Goal: Information Seeking & Learning: Learn about a topic

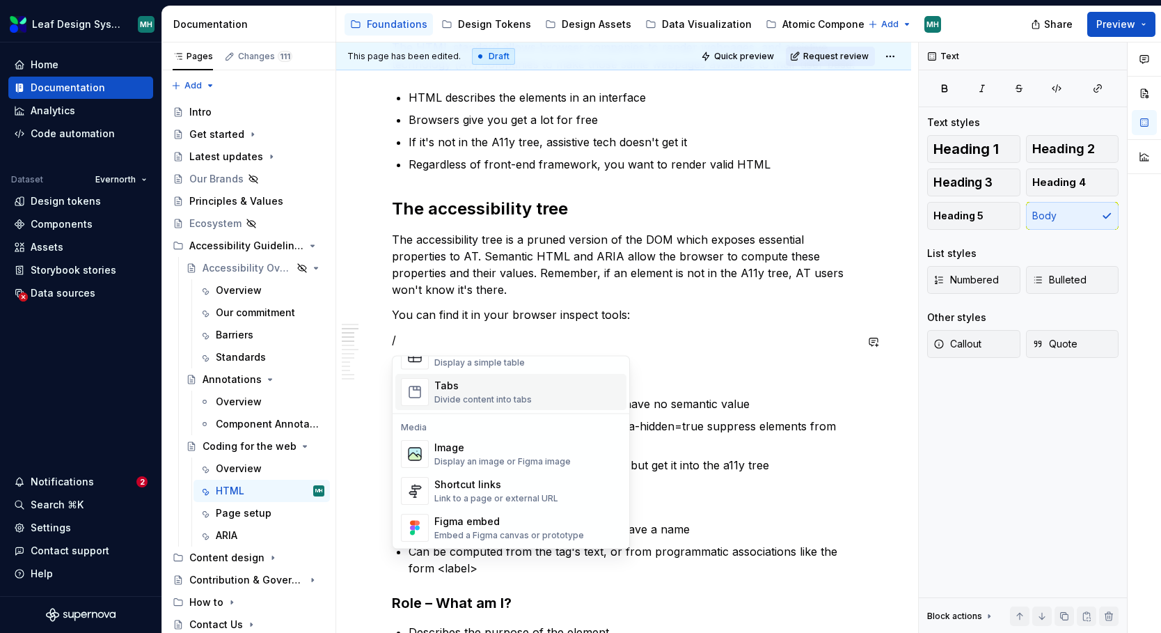
scroll to position [534, 0]
click at [445, 448] on div "Image" at bounding box center [502, 448] width 136 height 14
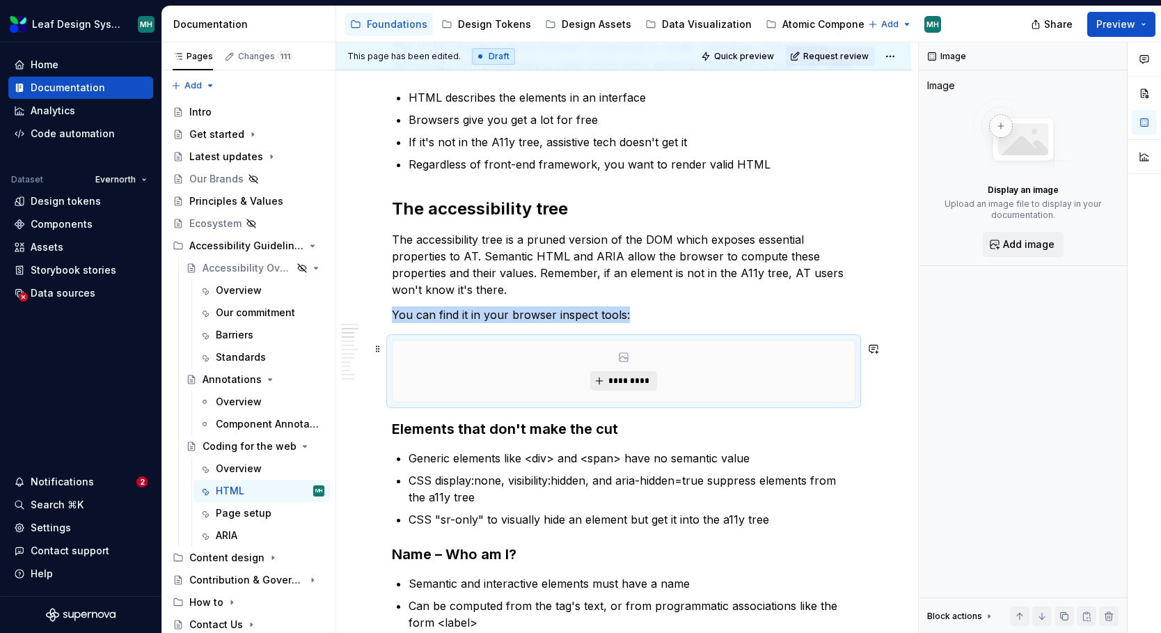
click at [624, 384] on span "*********" at bounding box center [629, 380] width 42 height 11
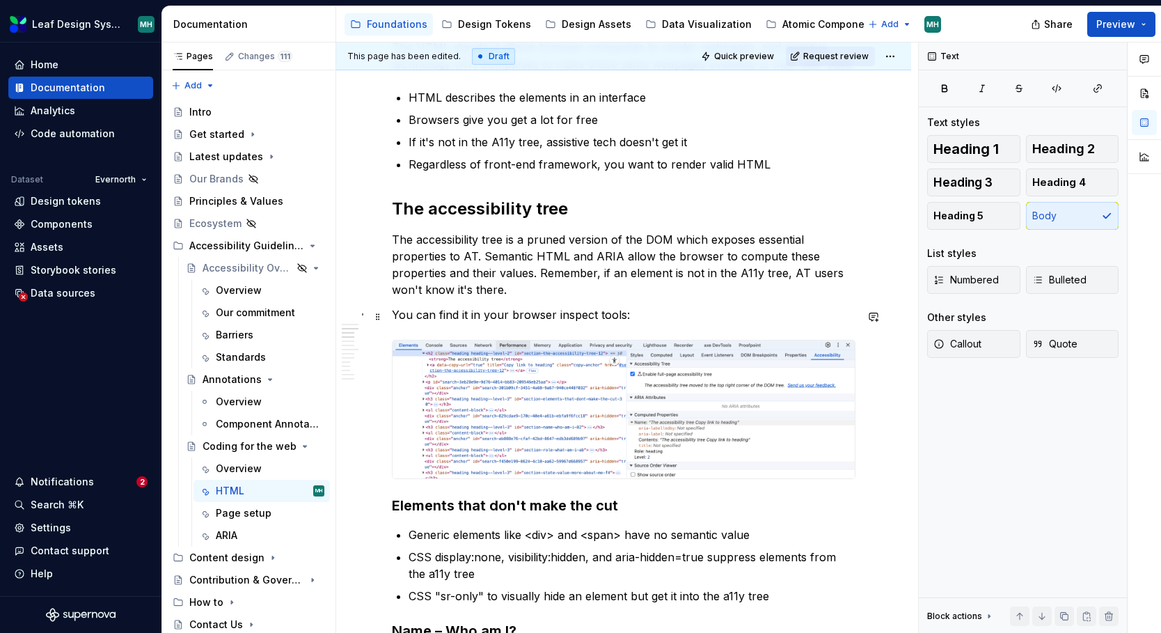
click at [683, 317] on p "You can find it in your browser inspect tools:" at bounding box center [624, 314] width 464 height 17
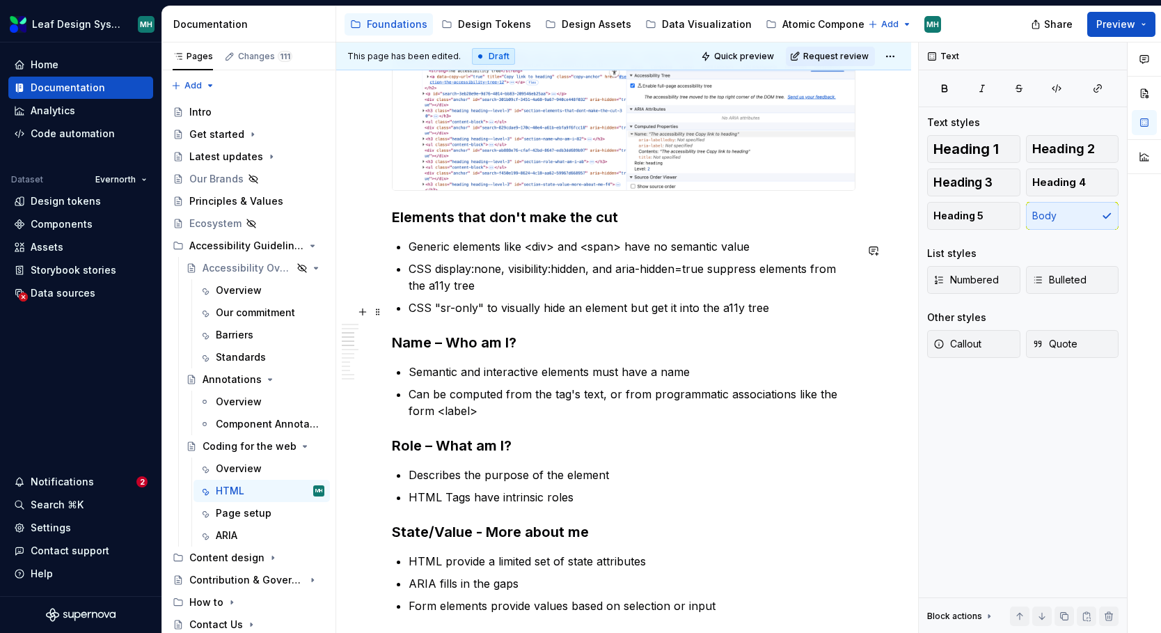
scroll to position [723, 0]
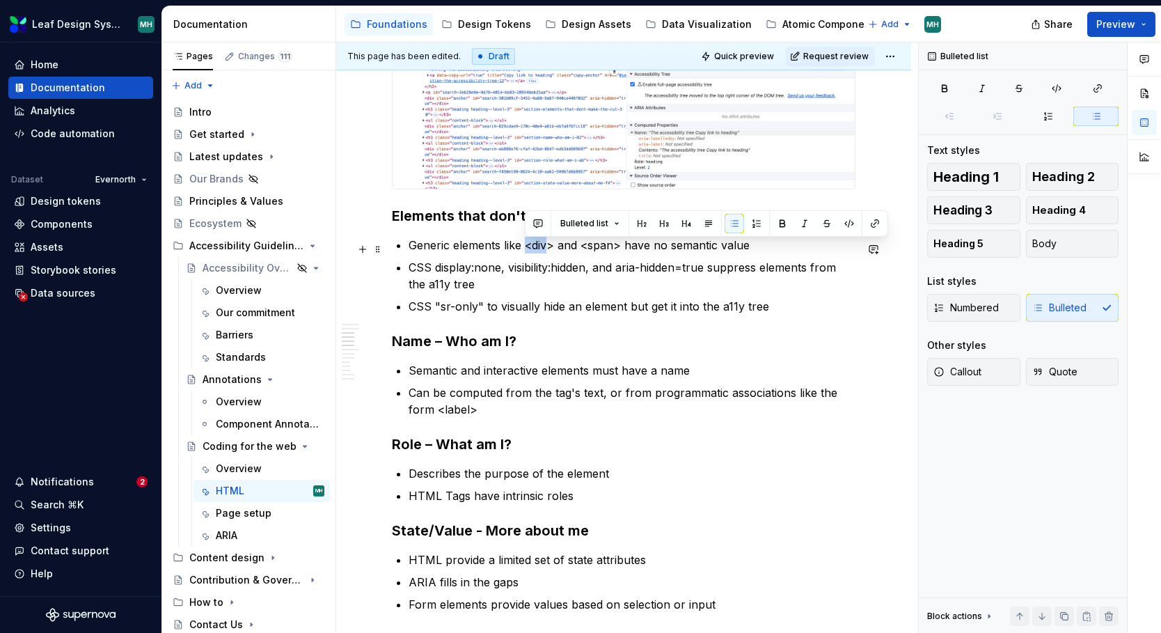
drag, startPoint x: 526, startPoint y: 251, endPoint x: 548, endPoint y: 251, distance: 22.3
click at [548, 251] on p "Generic elements like <div> and <span> have no semantic value" at bounding box center [632, 245] width 447 height 17
click at [555, 251] on p "Generic elements like <div> and <span> have no semantic value" at bounding box center [632, 245] width 447 height 17
click at [436, 274] on p "CSS display:none, visibility:hidden, and aria-hidden=true suppress elements fro…" at bounding box center [632, 275] width 447 height 33
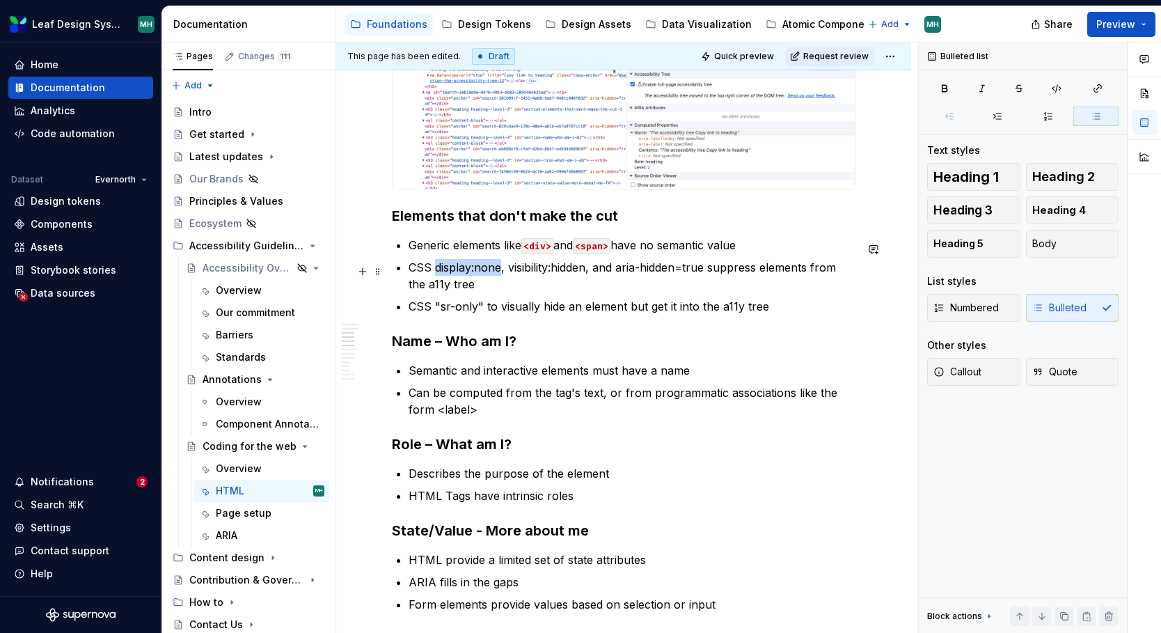
click at [500, 275] on p "CSS display:none, visibility:hidden, and aria-hidden=true suppress elements fro…" at bounding box center [632, 275] width 447 height 33
click at [512, 274] on p "CSS display:none , visibility:hidden, and aria-hidden=true suppress elements fr…" at bounding box center [632, 275] width 447 height 33
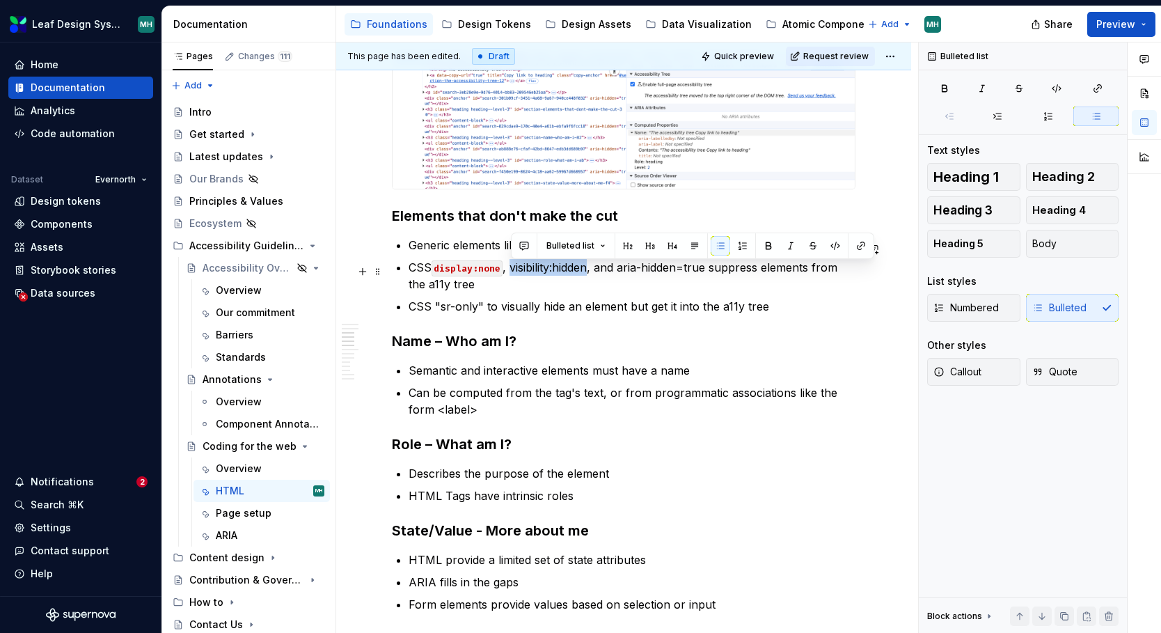
click at [594, 272] on p "CSS display:none , visibility:hidden, and aria-hidden=true suppress elements fr…" at bounding box center [632, 275] width 447 height 33
click at [640, 274] on p "CSS display:none , visibility:hidden , and aria-hidden=true suppress elements f…" at bounding box center [632, 275] width 447 height 33
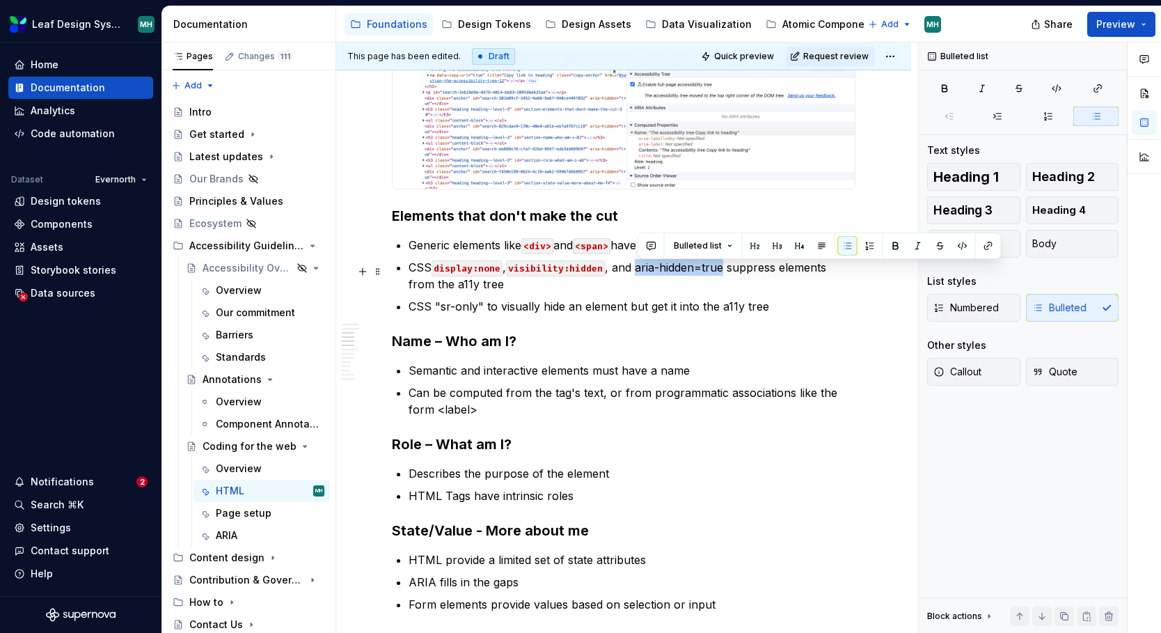
click at [724, 274] on p "CSS display:none , visibility:hidden , and aria-hidden=true suppress elements f…" at bounding box center [632, 275] width 447 height 33
click at [818, 309] on p "CSS "sr-only" to visually hide an element but get it into the a11y tree" at bounding box center [632, 306] width 447 height 17
type textarea "*"
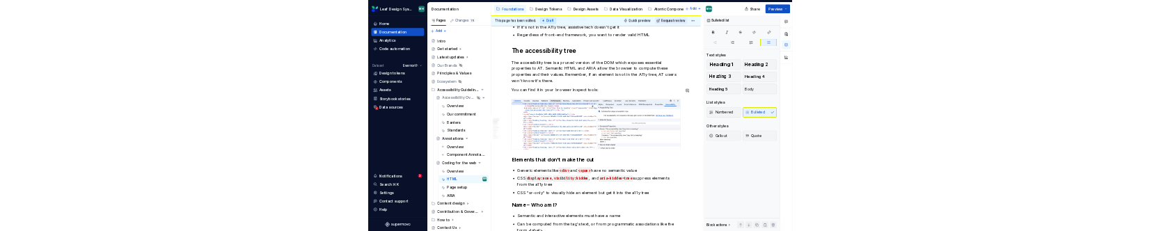
scroll to position [515, 0]
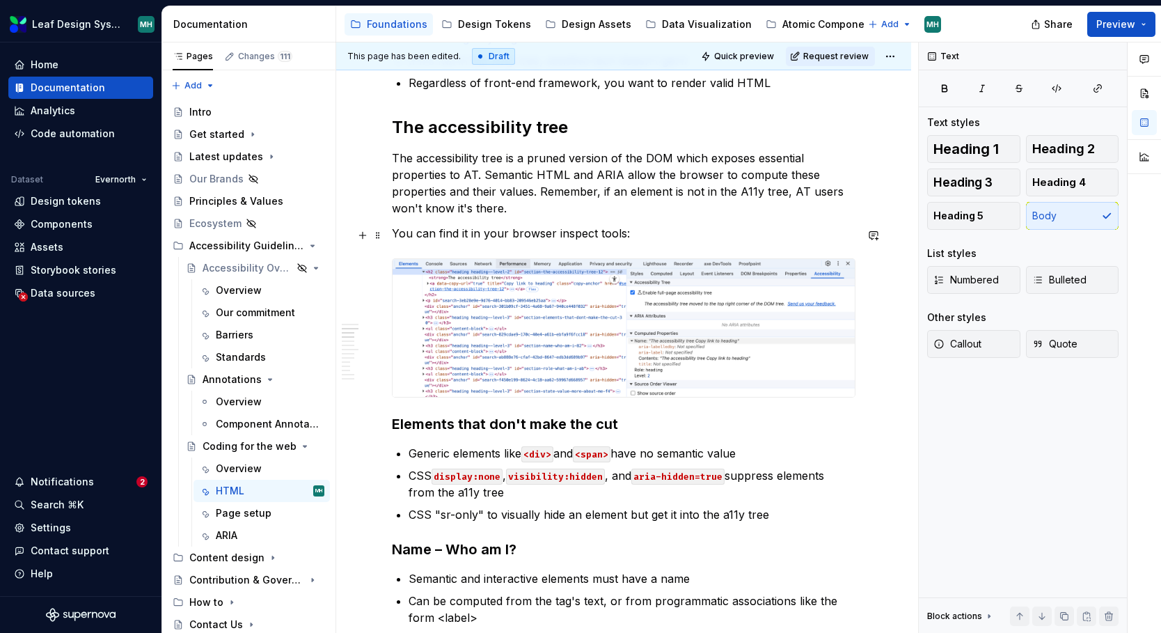
click at [658, 232] on p "You can find it in your browser inspect tools:" at bounding box center [624, 233] width 464 height 17
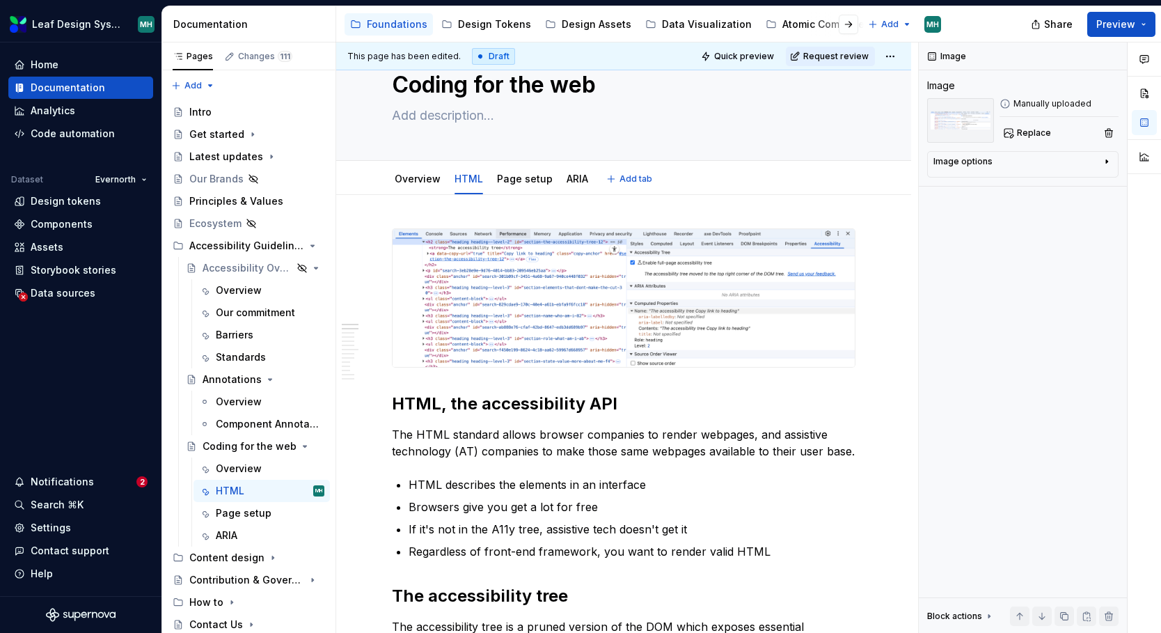
scroll to position [0, 0]
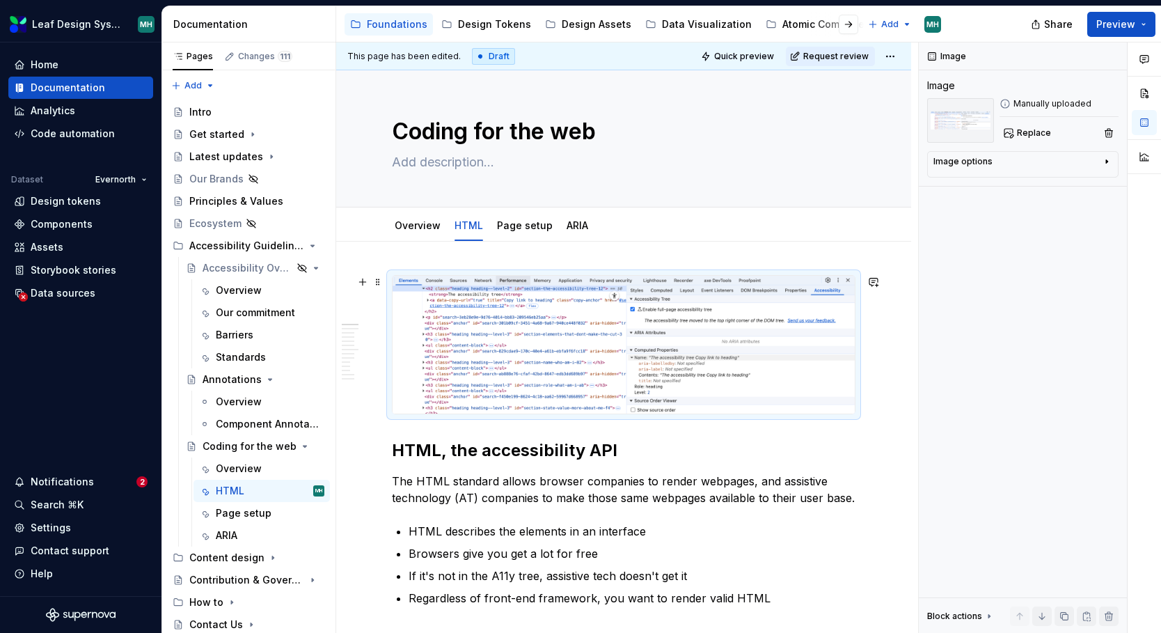
click at [655, 310] on img at bounding box center [624, 345] width 462 height 138
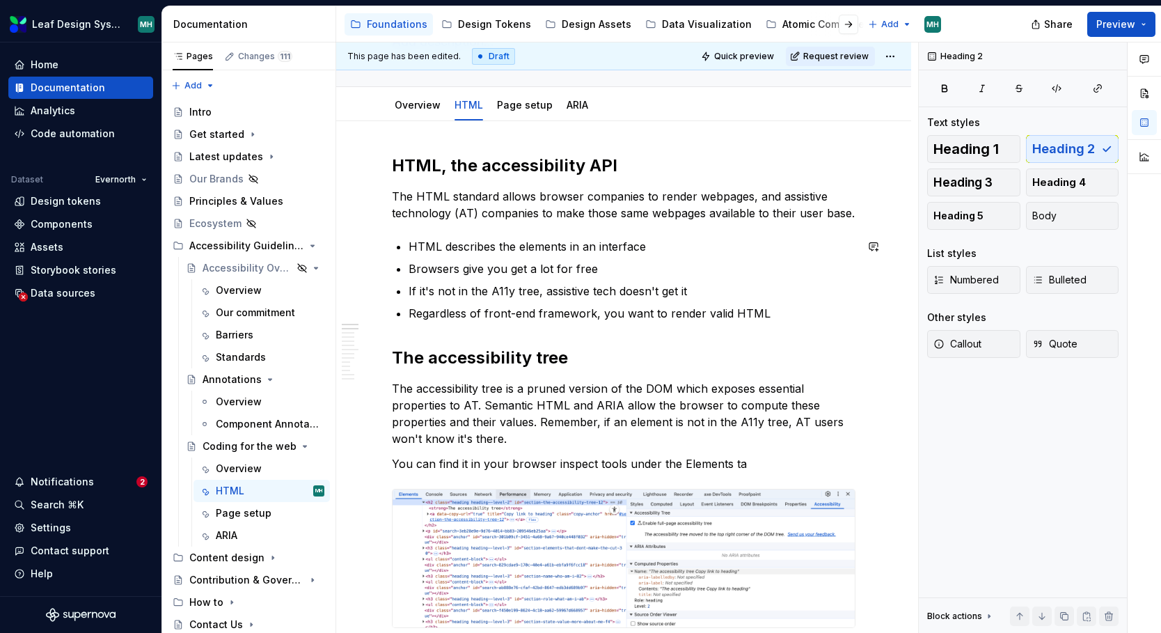
scroll to position [122, 0]
type textarea "*"
